Goal: Find specific page/section: Find specific page/section

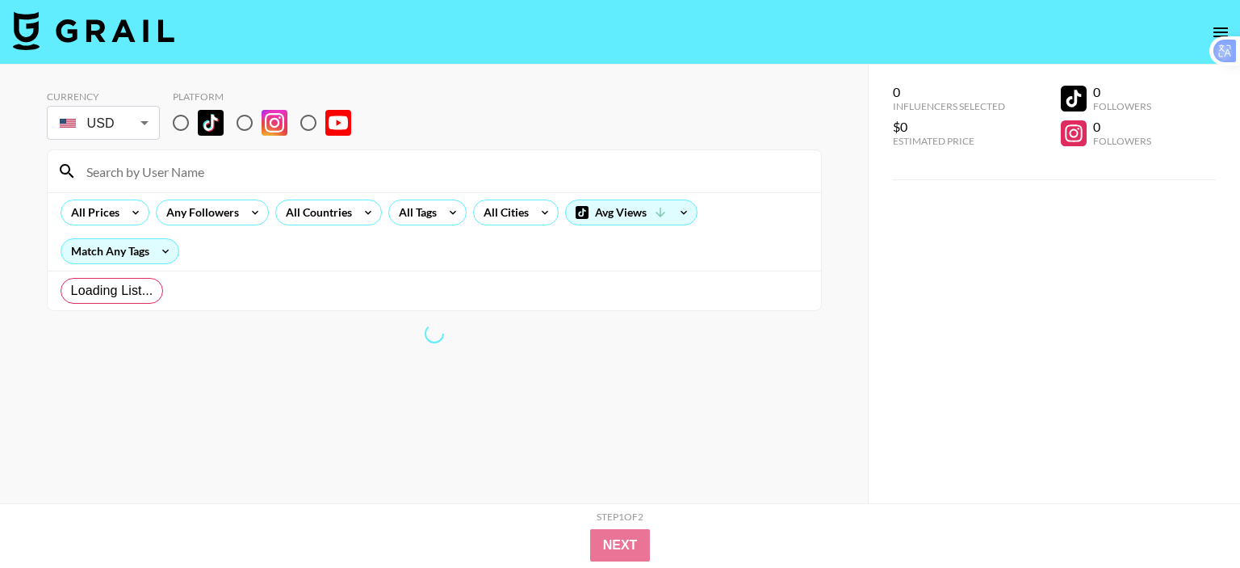
click at [131, 128] on body "Currency USD USD ​ Platform All Prices Any Followers All Countries All Tags All…" at bounding box center [620, 316] width 1240 height 632
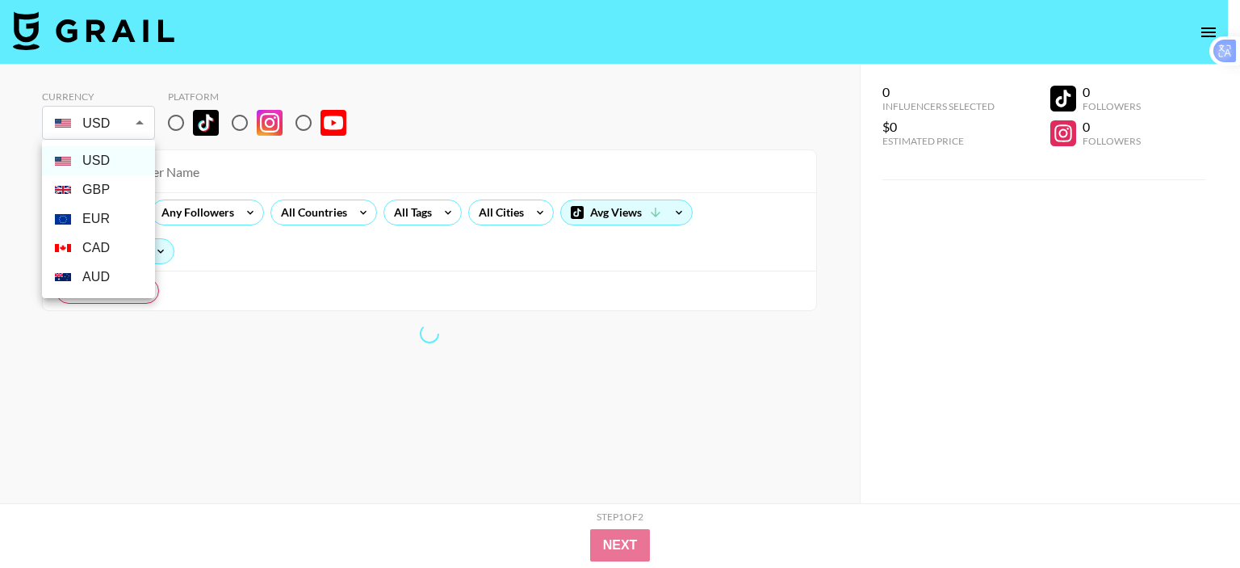
click at [123, 164] on li "USD" at bounding box center [98, 160] width 113 height 29
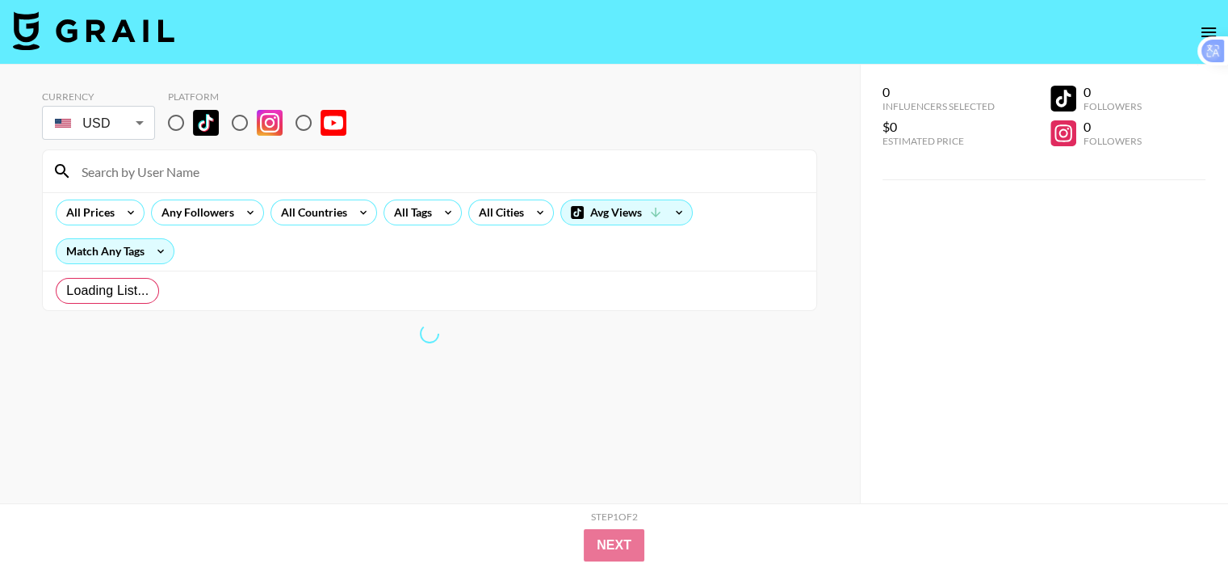
click at [181, 119] on input "radio" at bounding box center [176, 123] width 34 height 34
radio input "true"
click at [163, 258] on icon at bounding box center [161, 251] width 26 height 24
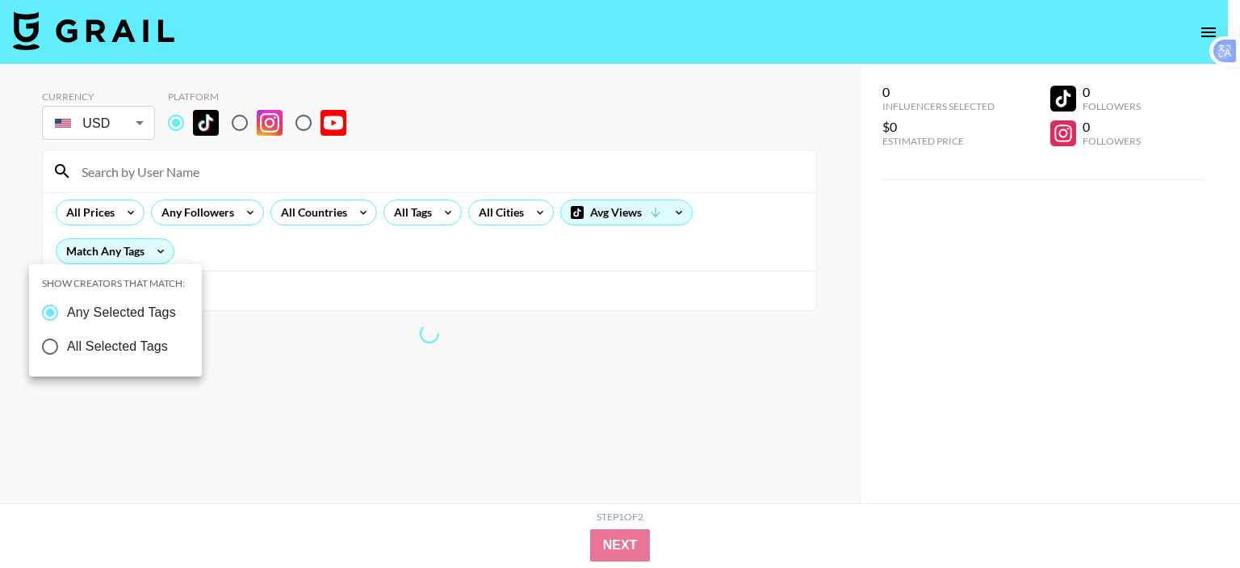
click at [558, 271] on div at bounding box center [620, 284] width 1240 height 568
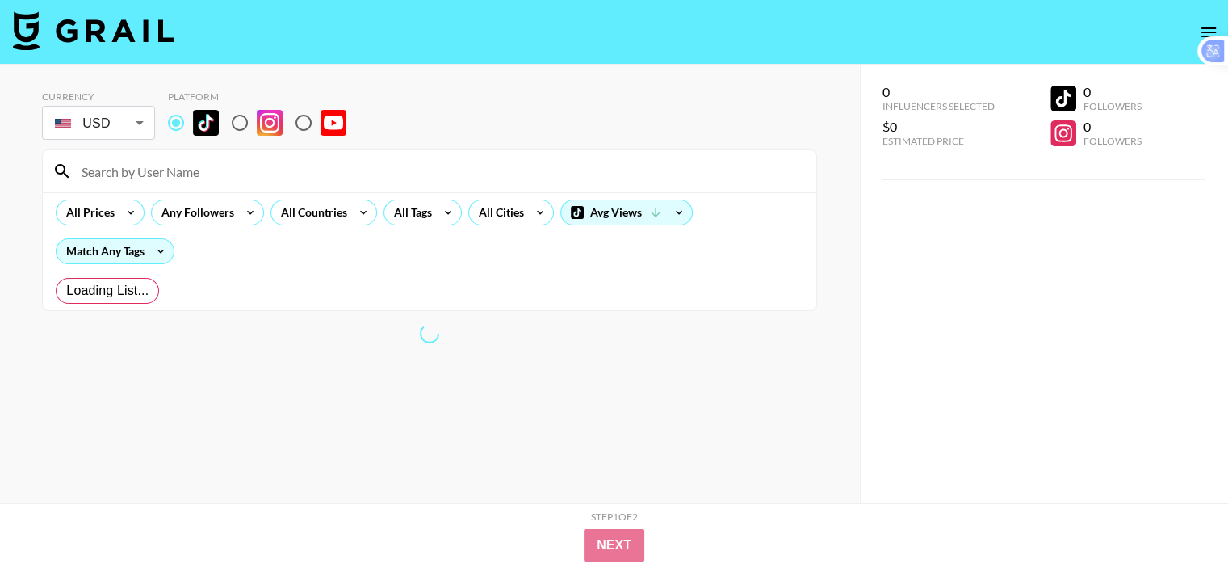
scroll to position [65, 0]
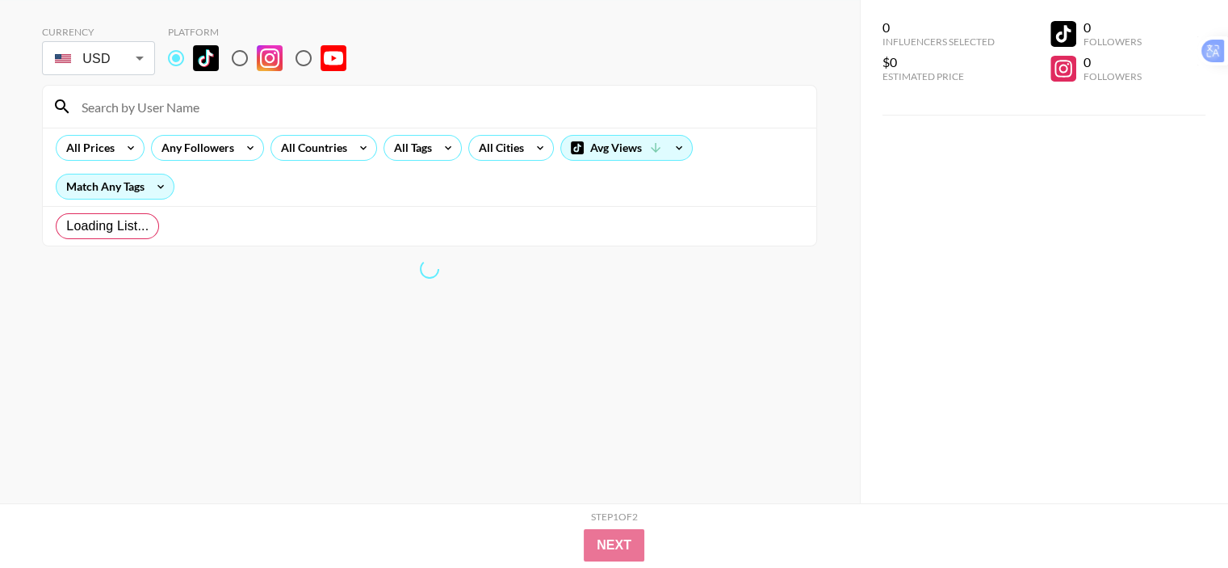
drag, startPoint x: 493, startPoint y: 369, endPoint x: 462, endPoint y: 195, distance: 176.3
click at [491, 364] on section "Currency USD USD ​ Platform All Prices Any Followers All Countries All Tags All…" at bounding box center [429, 232] width 775 height 438
click at [435, 141] on icon at bounding box center [448, 148] width 26 height 24
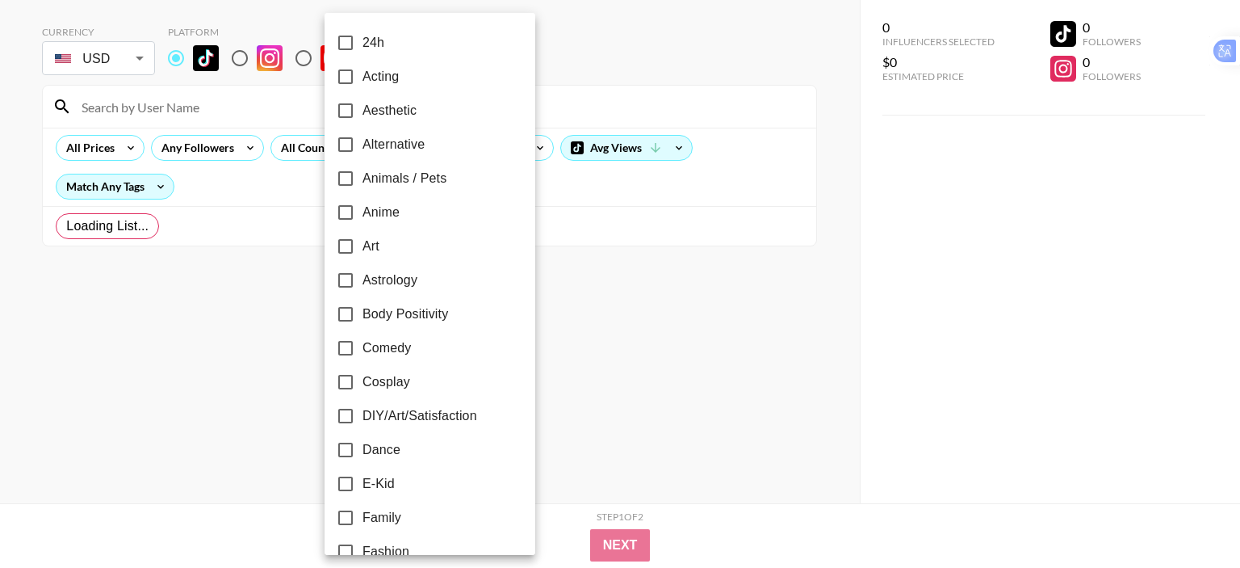
click at [669, 167] on div at bounding box center [620, 284] width 1240 height 568
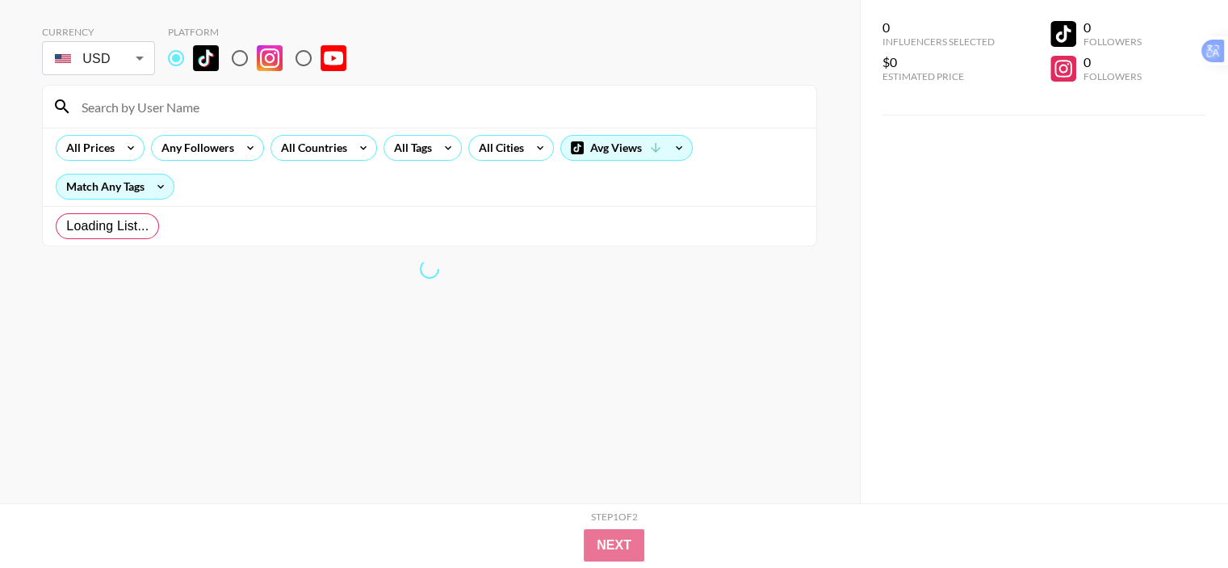
click at [723, 216] on div "24h Acting Aesthetic Alternative Animals / Pets Anime Art Astrology Body Positi…" at bounding box center [614, 284] width 1228 height 568
